Goal: Navigation & Orientation: Find specific page/section

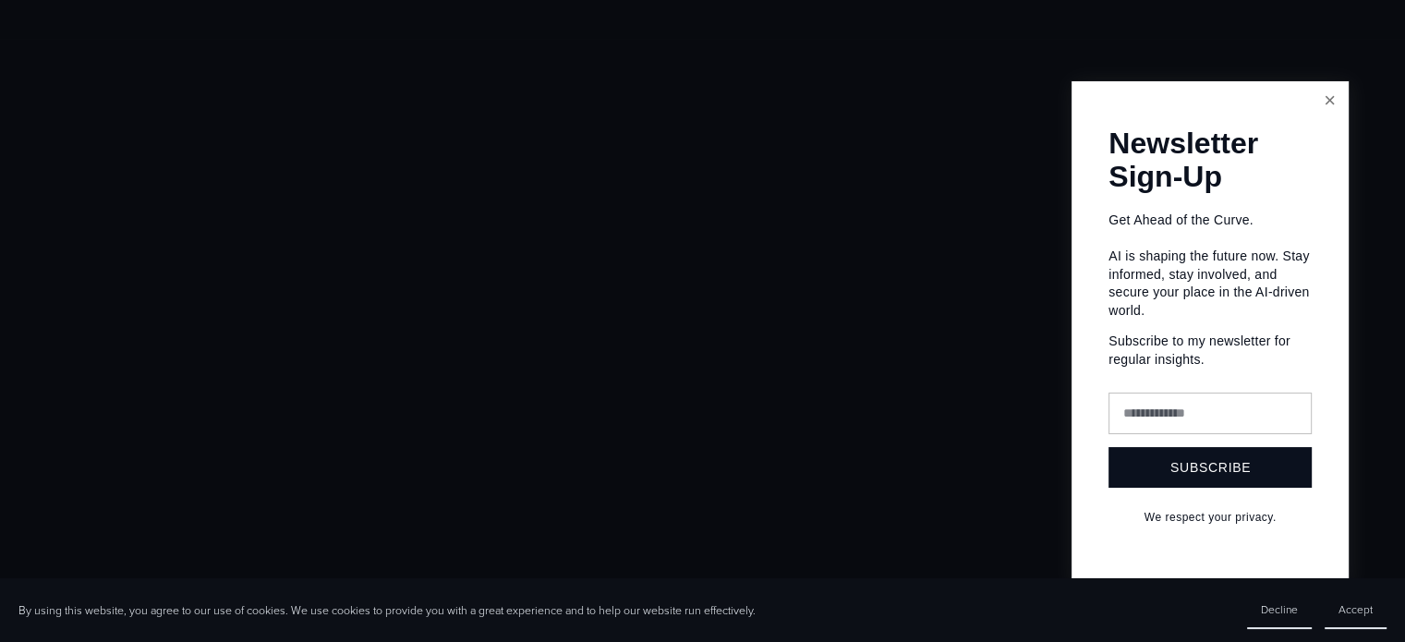
scroll to position [562, 0]
click at [499, 334] on div at bounding box center [702, 321] width 1405 height 642
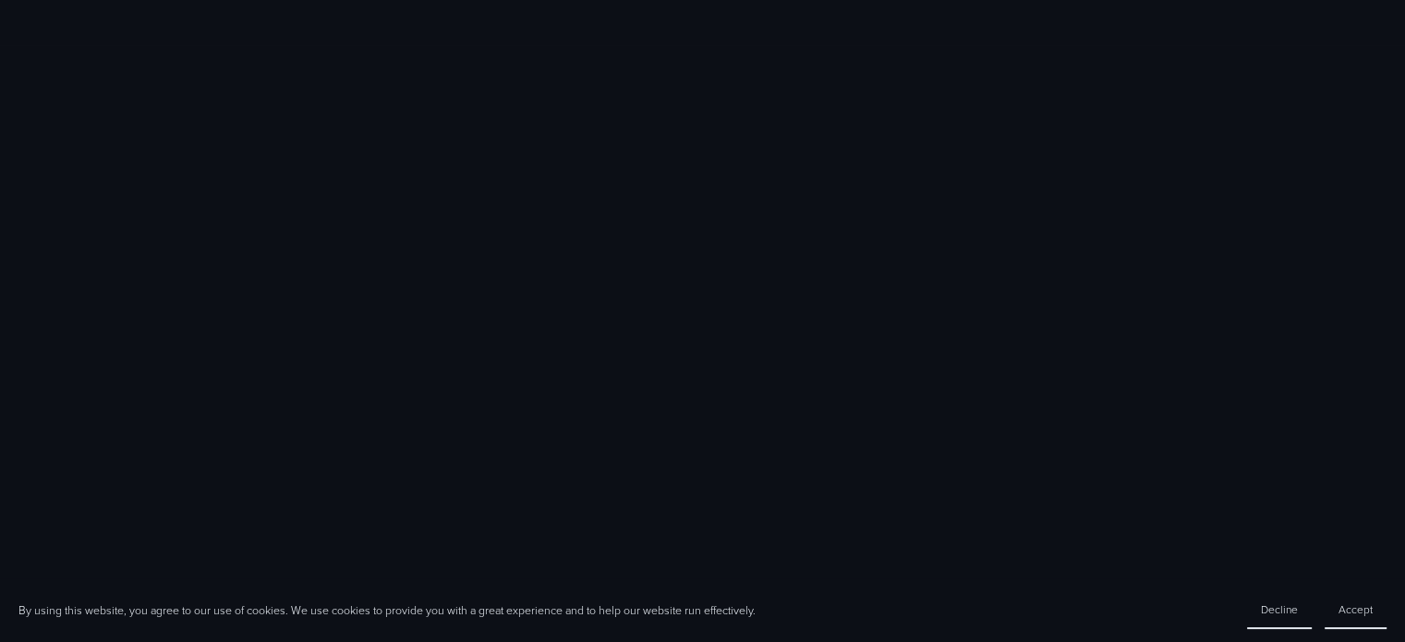
scroll to position [528, 0]
